Goal: Find specific page/section: Find specific page/section

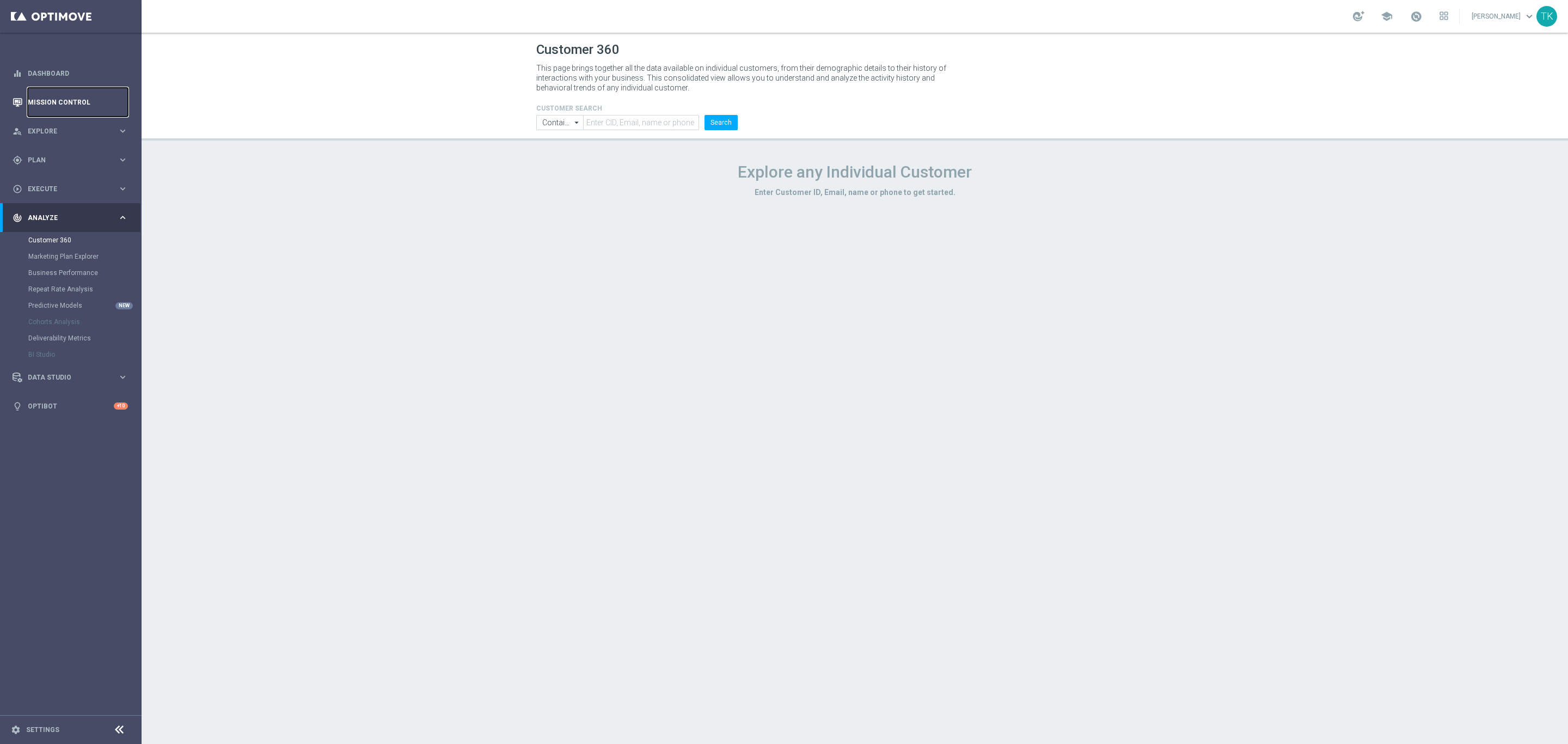
click at [64, 102] on link "Mission Control" at bounding box center [77, 102] width 100 height 29
